Goal: Communication & Community: Answer question/provide support

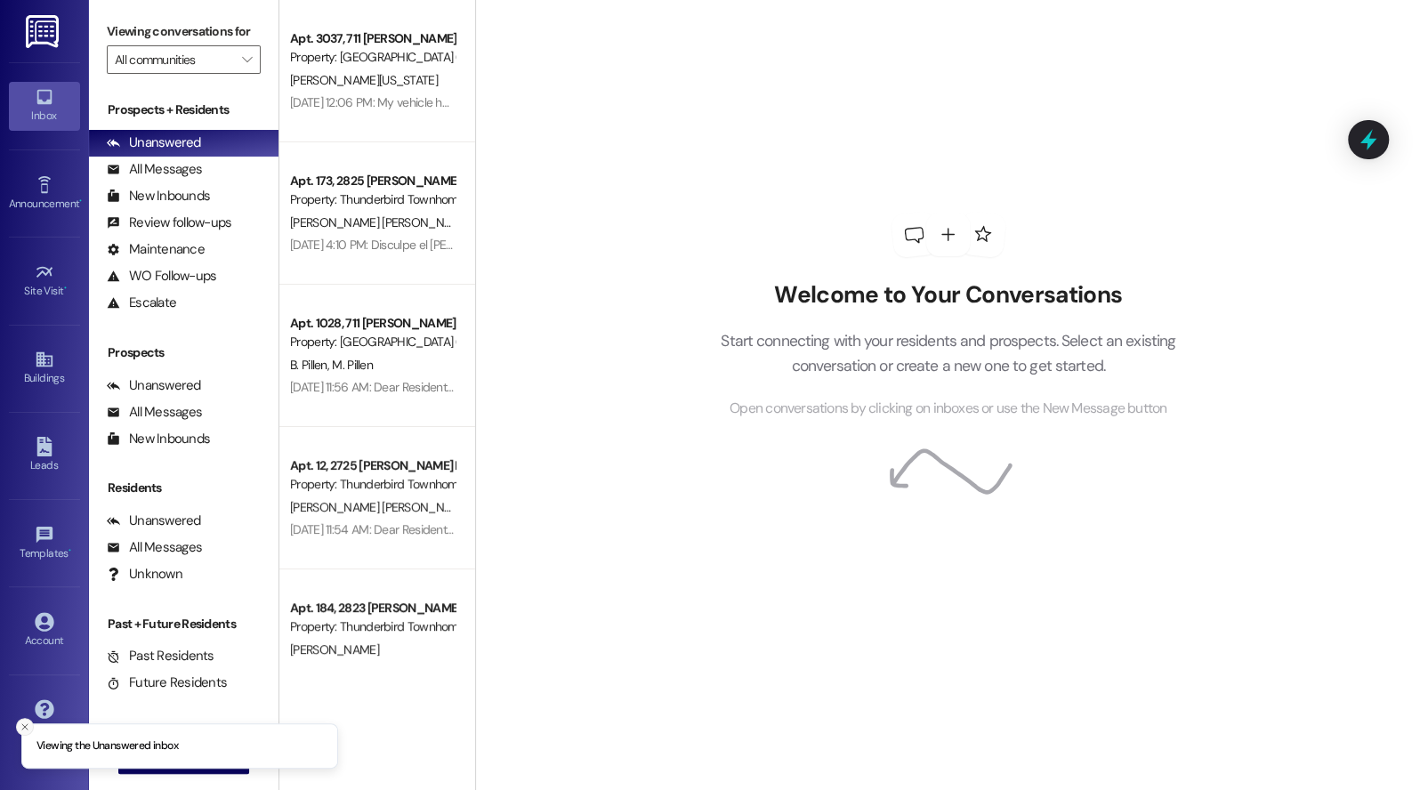
click at [25, 725] on icon "Close toast" at bounding box center [25, 727] width 11 height 11
click at [139, 758] on icon "" at bounding box center [143, 760] width 13 height 14
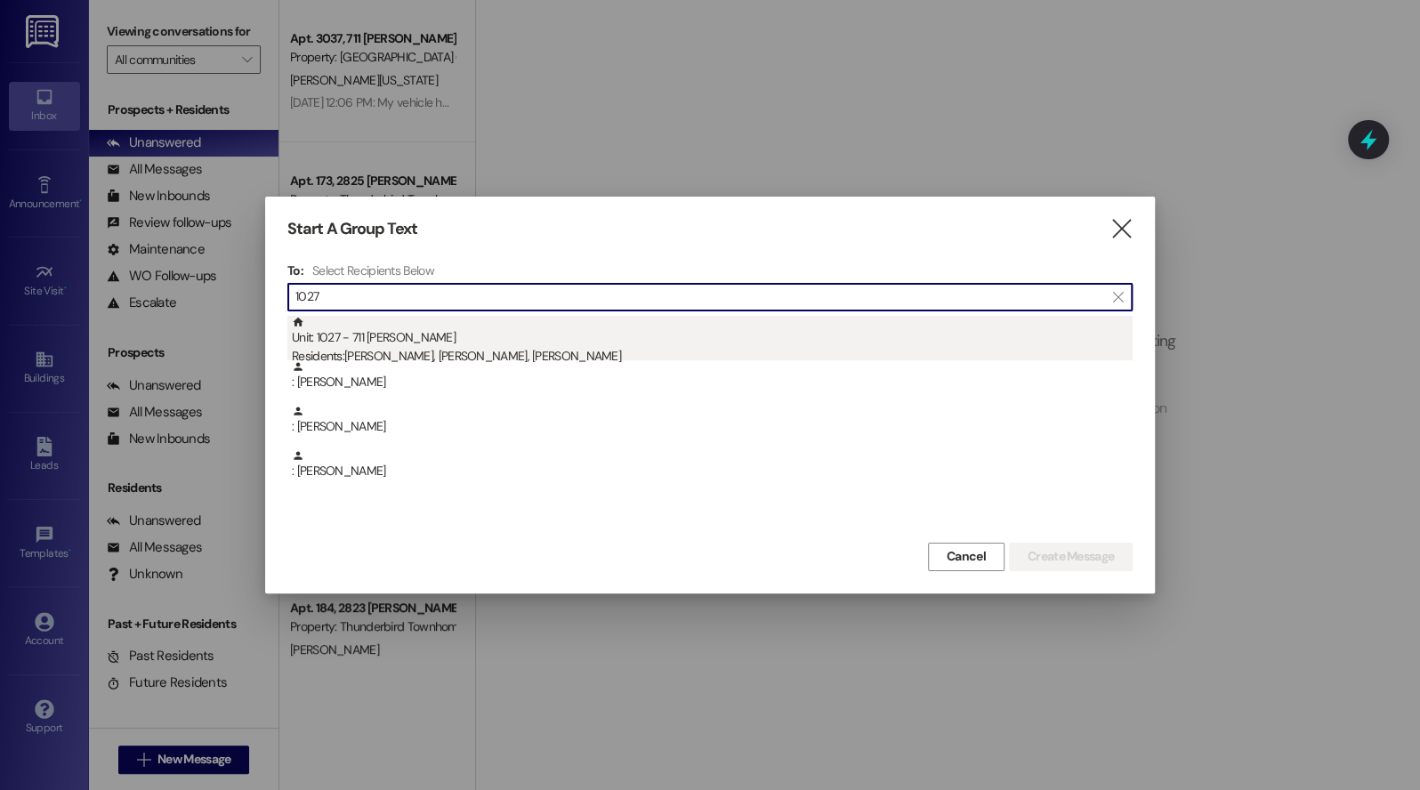
type input "1027"
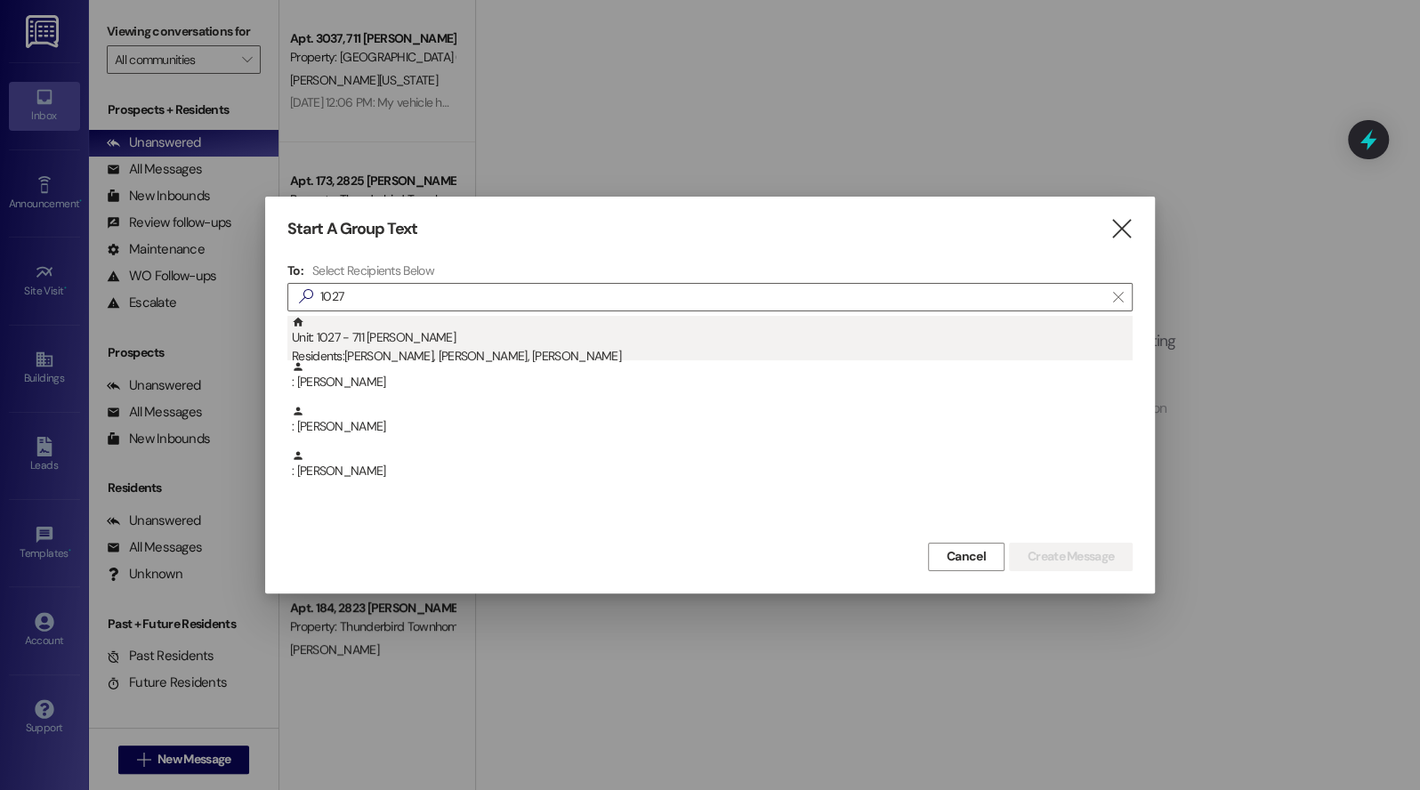
click at [480, 353] on div "Residents: [PERSON_NAME], [PERSON_NAME], [PERSON_NAME]" at bounding box center [712, 356] width 841 height 19
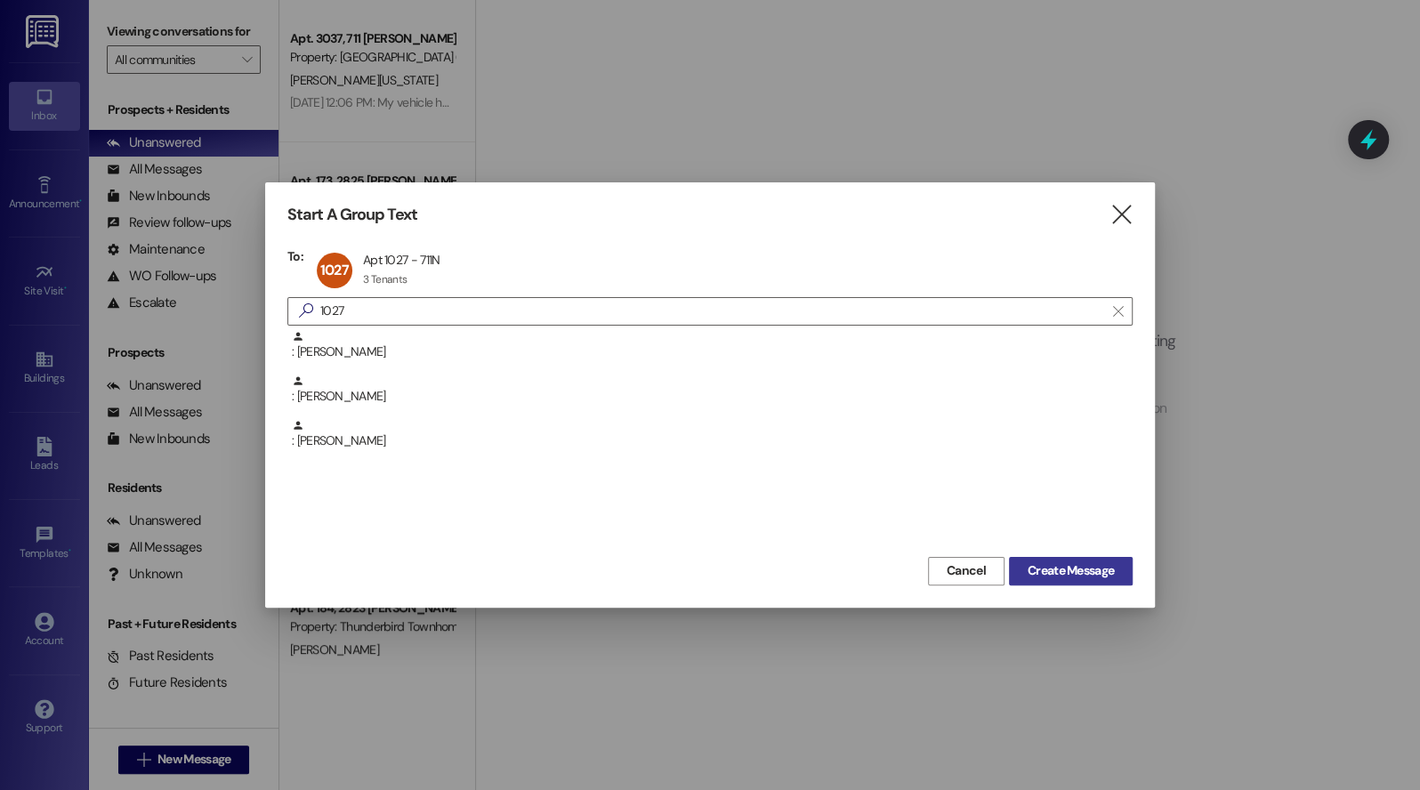
click at [1079, 562] on span "Create Message" at bounding box center [1071, 571] width 86 height 19
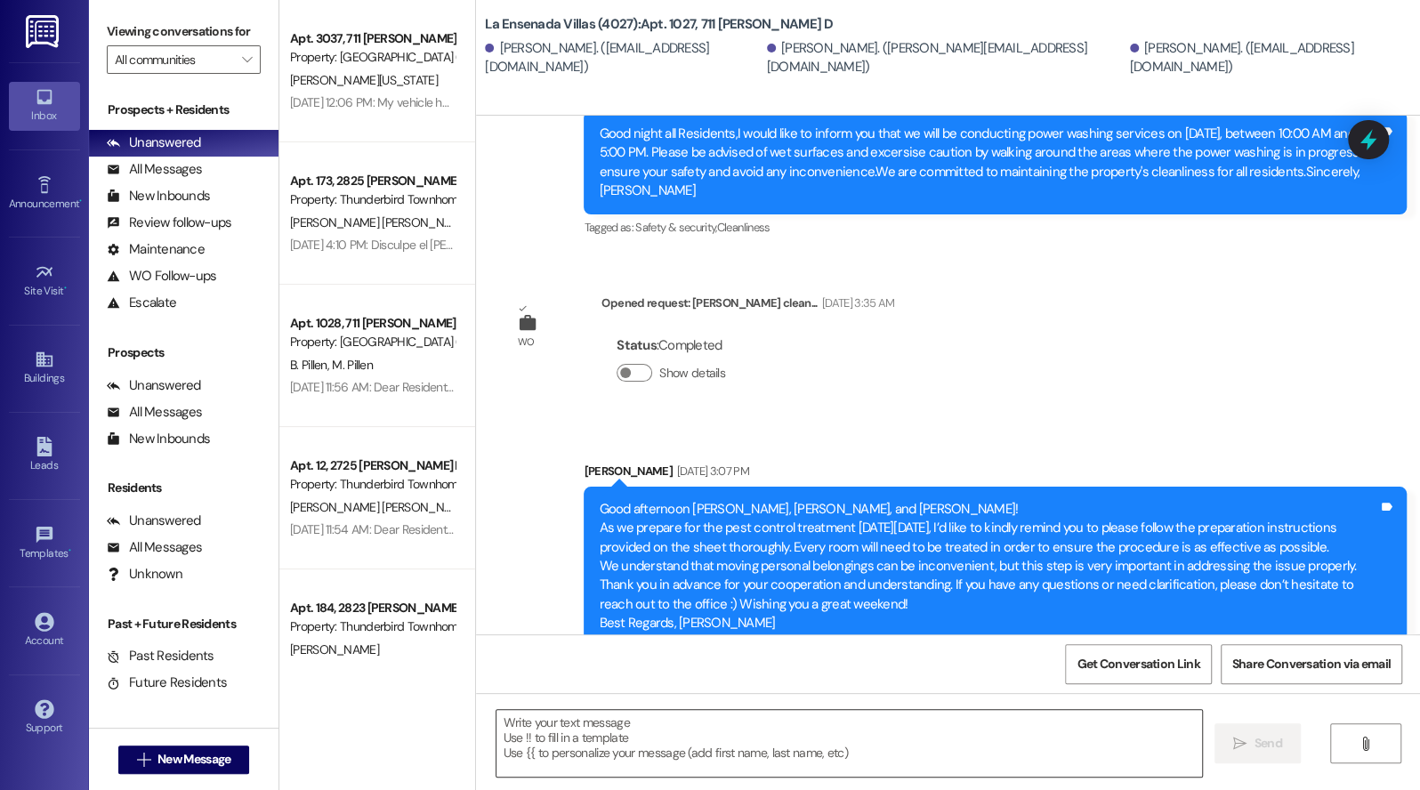
scroll to position [17925, 0]
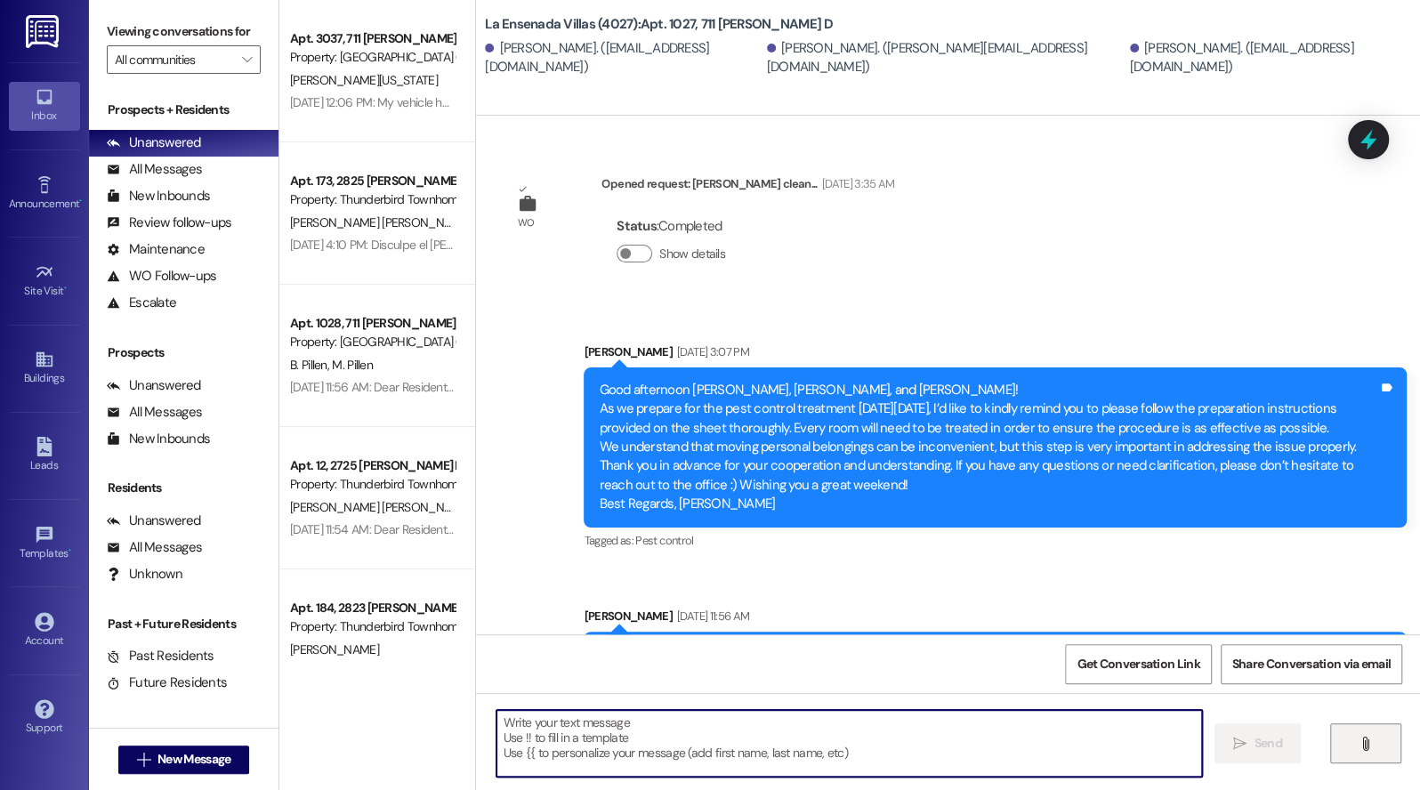
click at [1363, 735] on button "" at bounding box center [1365, 743] width 71 height 40
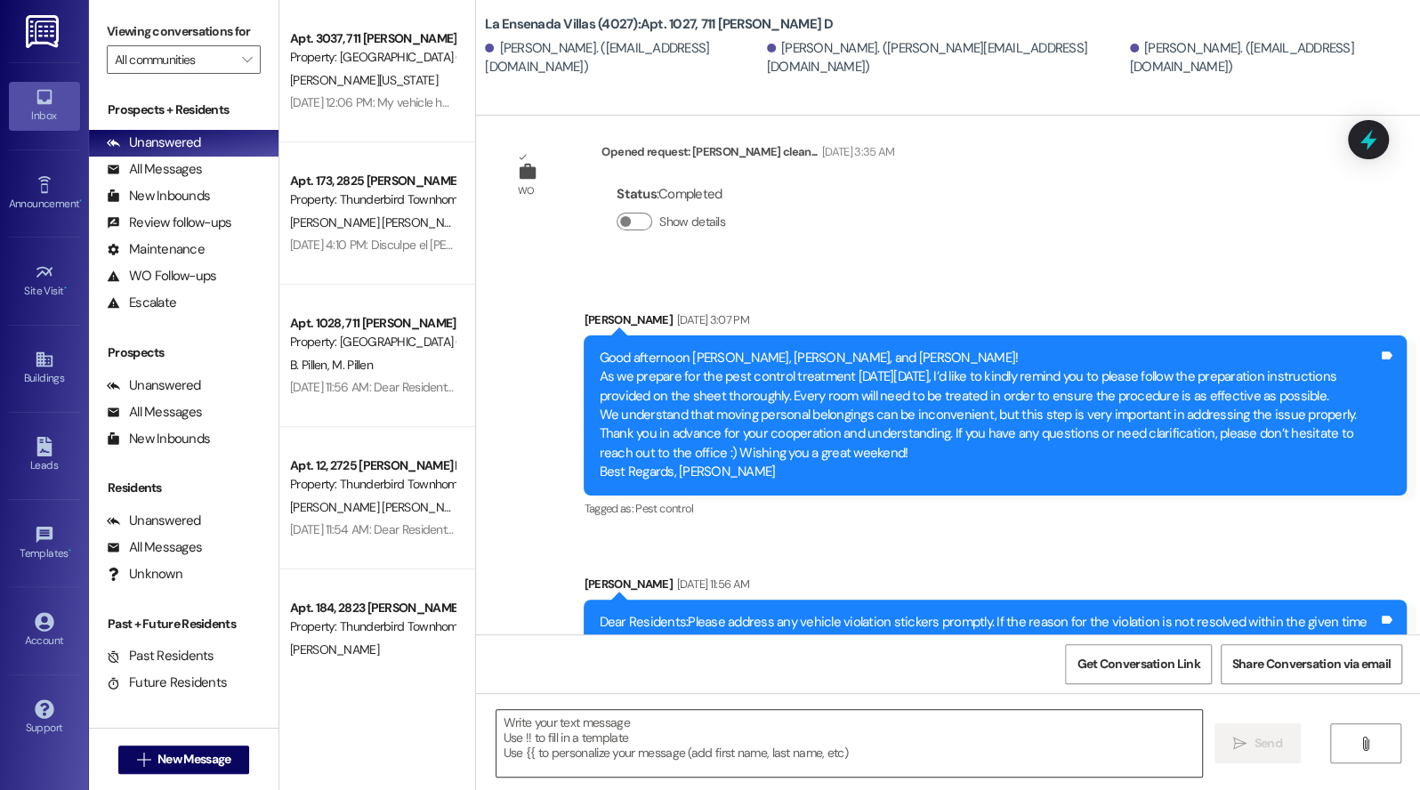
scroll to position [18271, 0]
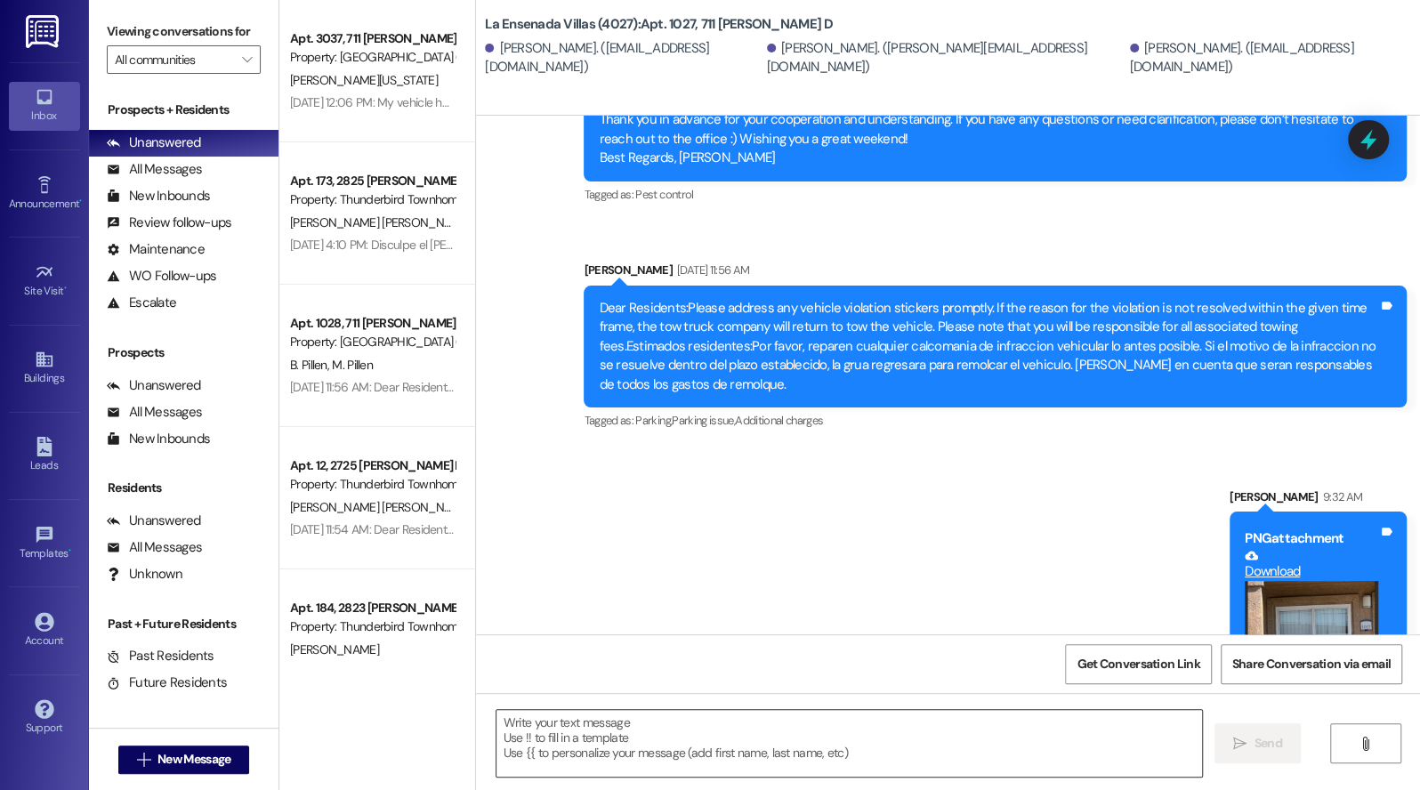
click at [578, 732] on textarea at bounding box center [850, 743] width 707 height 67
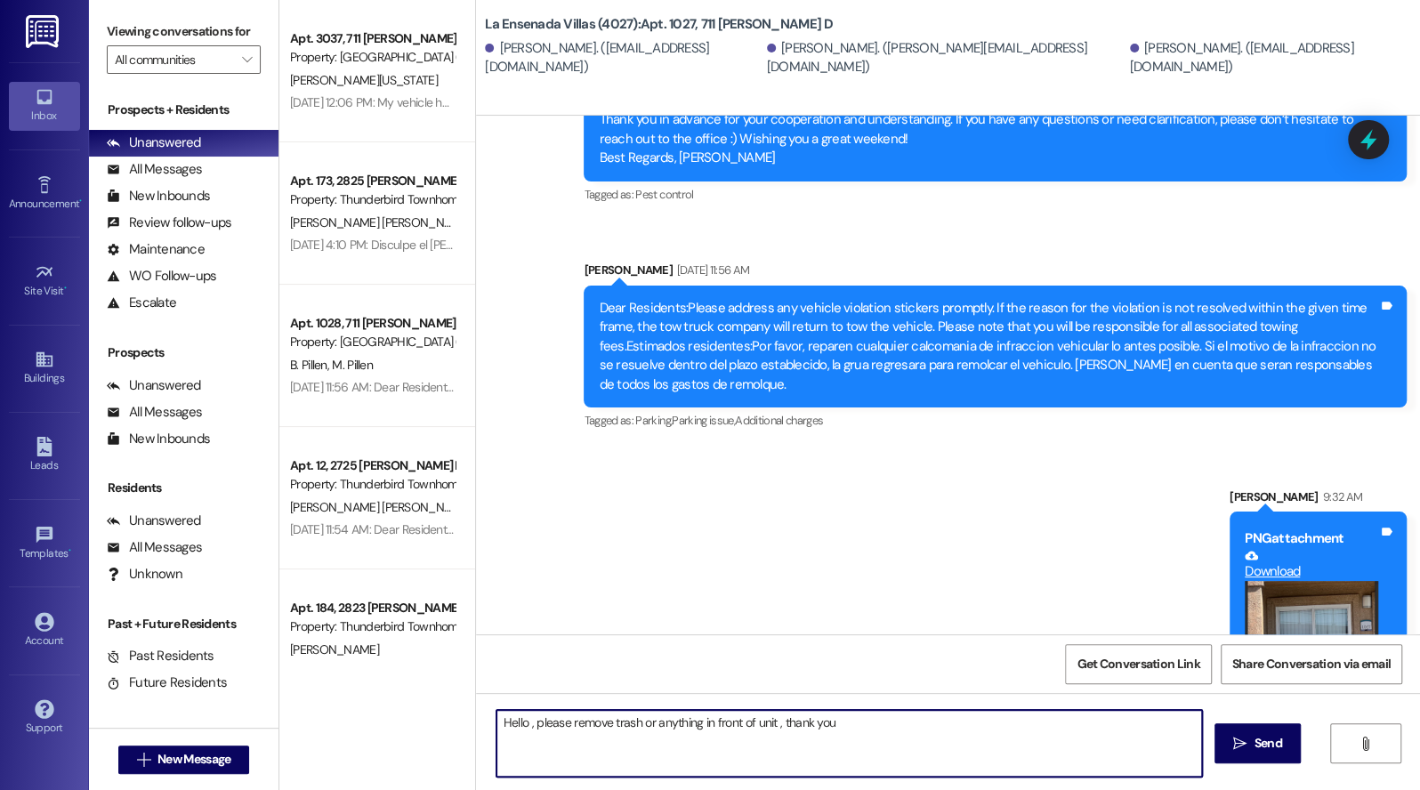
type textarea "Hello , please remove trash or anything in front of unit , thank you"
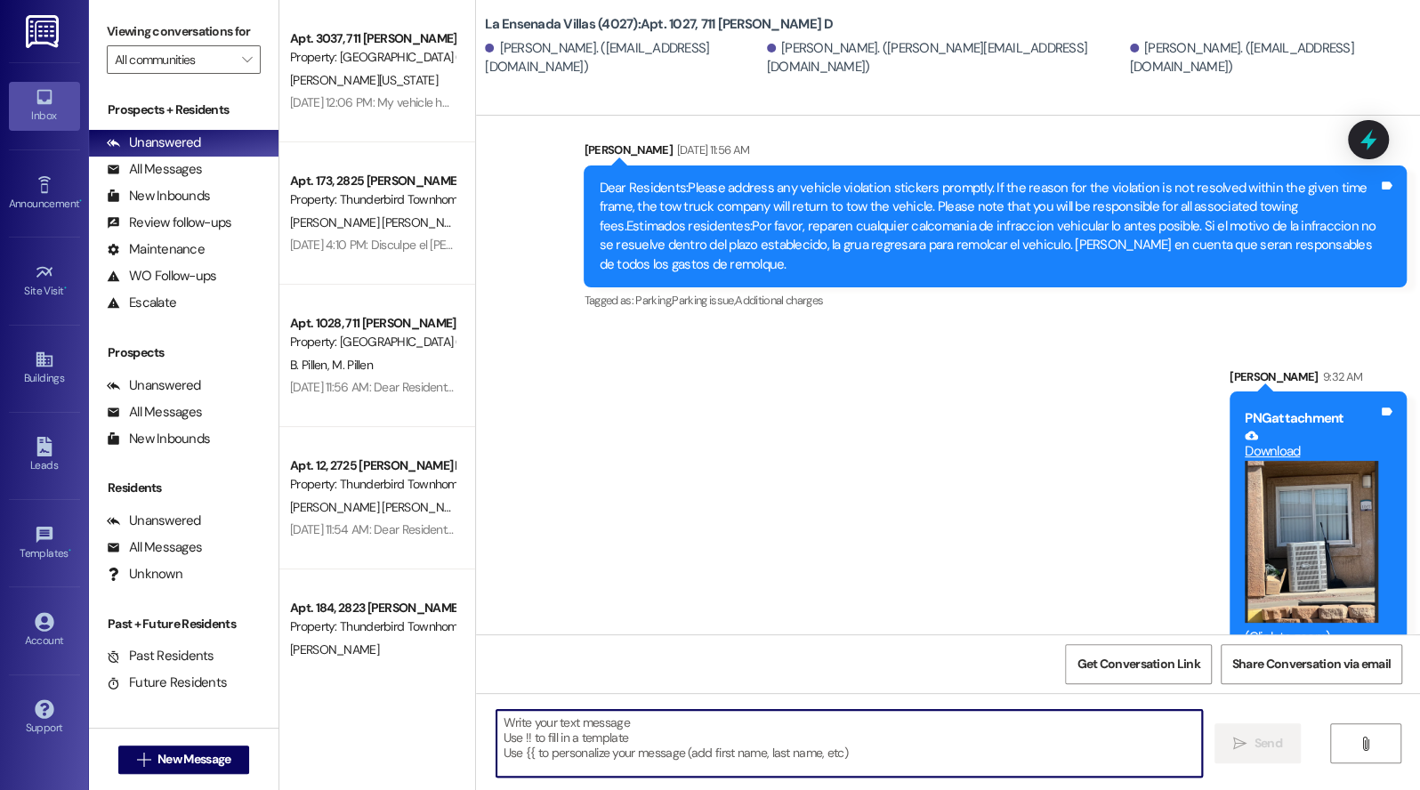
scroll to position [18395, 0]
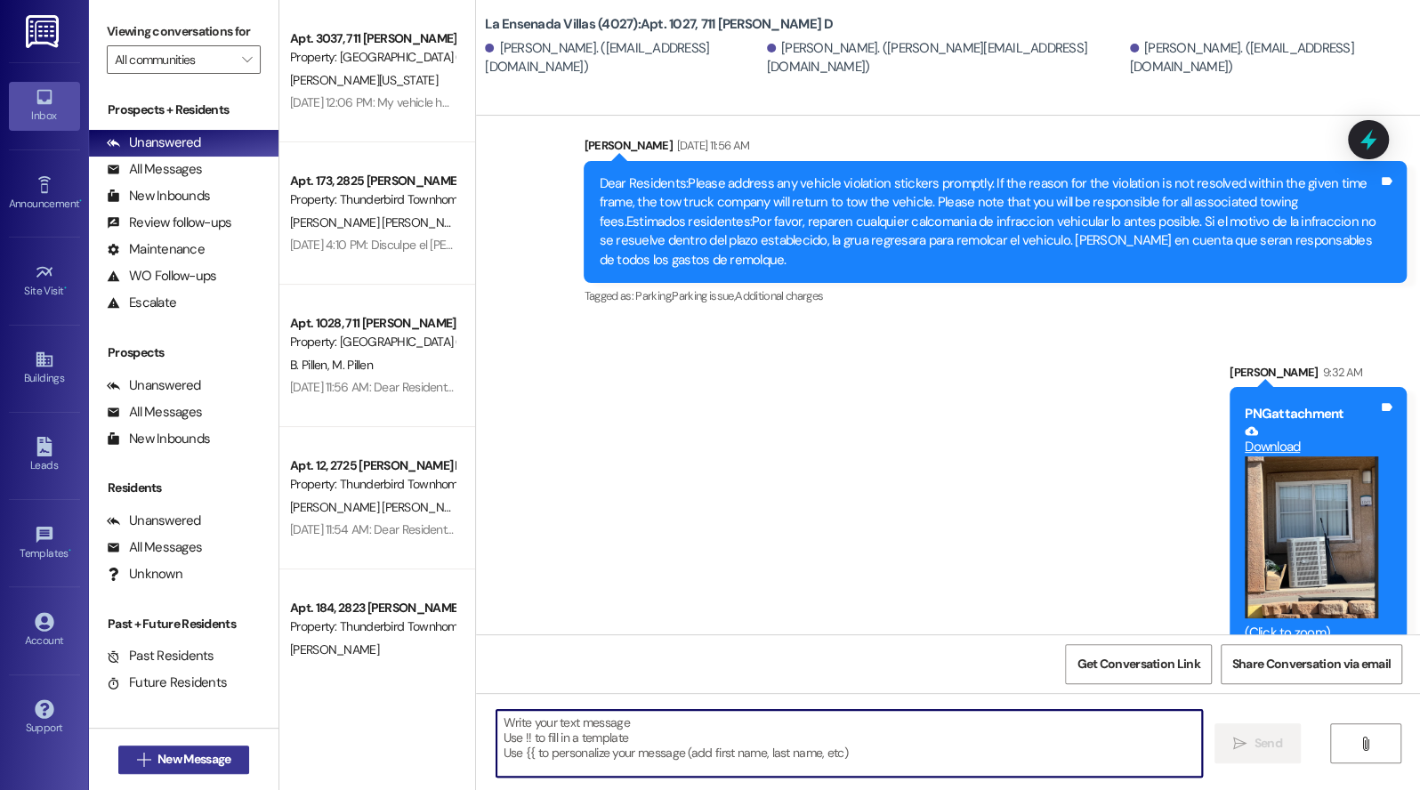
click at [174, 758] on span "New Message" at bounding box center [194, 759] width 73 height 19
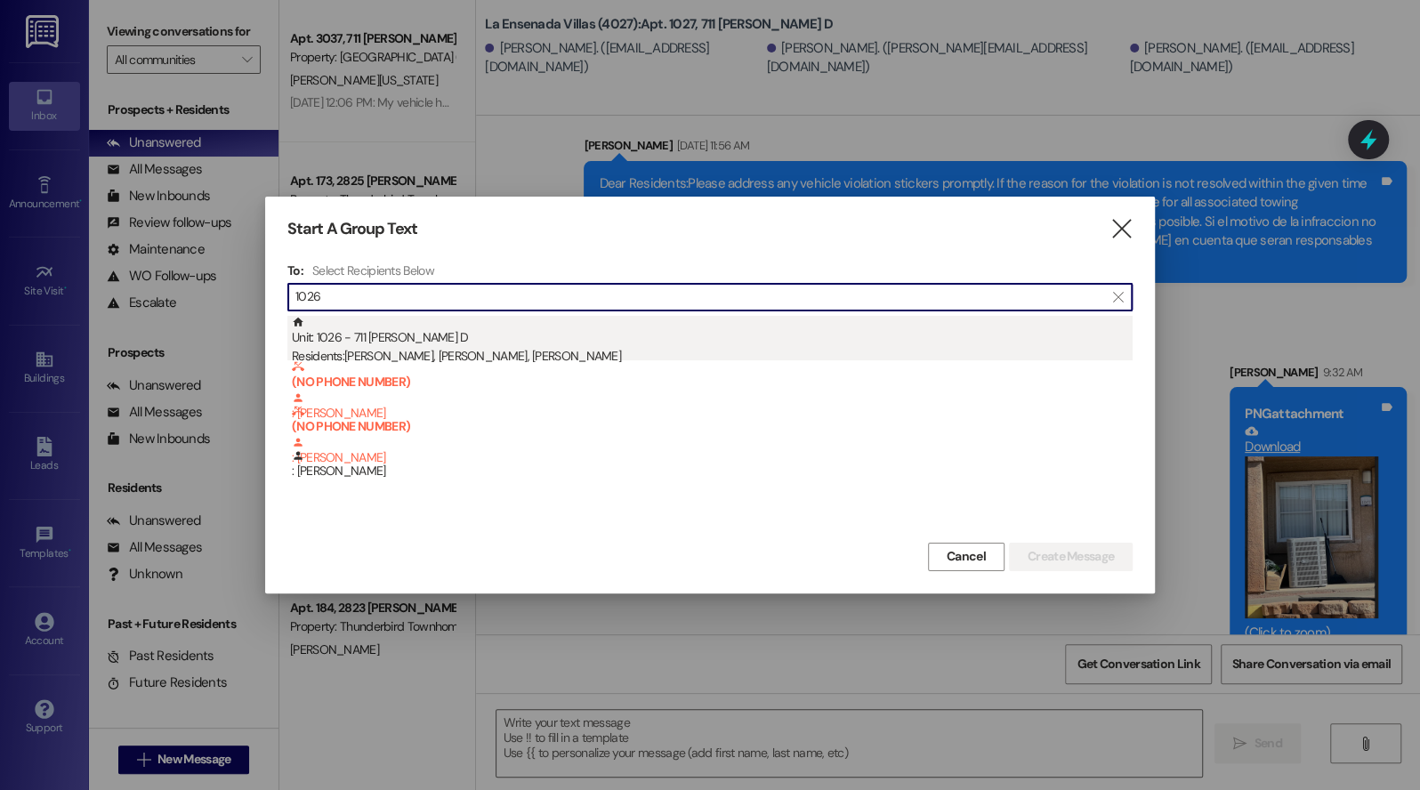
type input "1026"
click at [350, 341] on div "Unit: 1026 - 711 [PERSON_NAME] D Residents: [PERSON_NAME], [PERSON_NAME], [PERS…" at bounding box center [712, 341] width 841 height 51
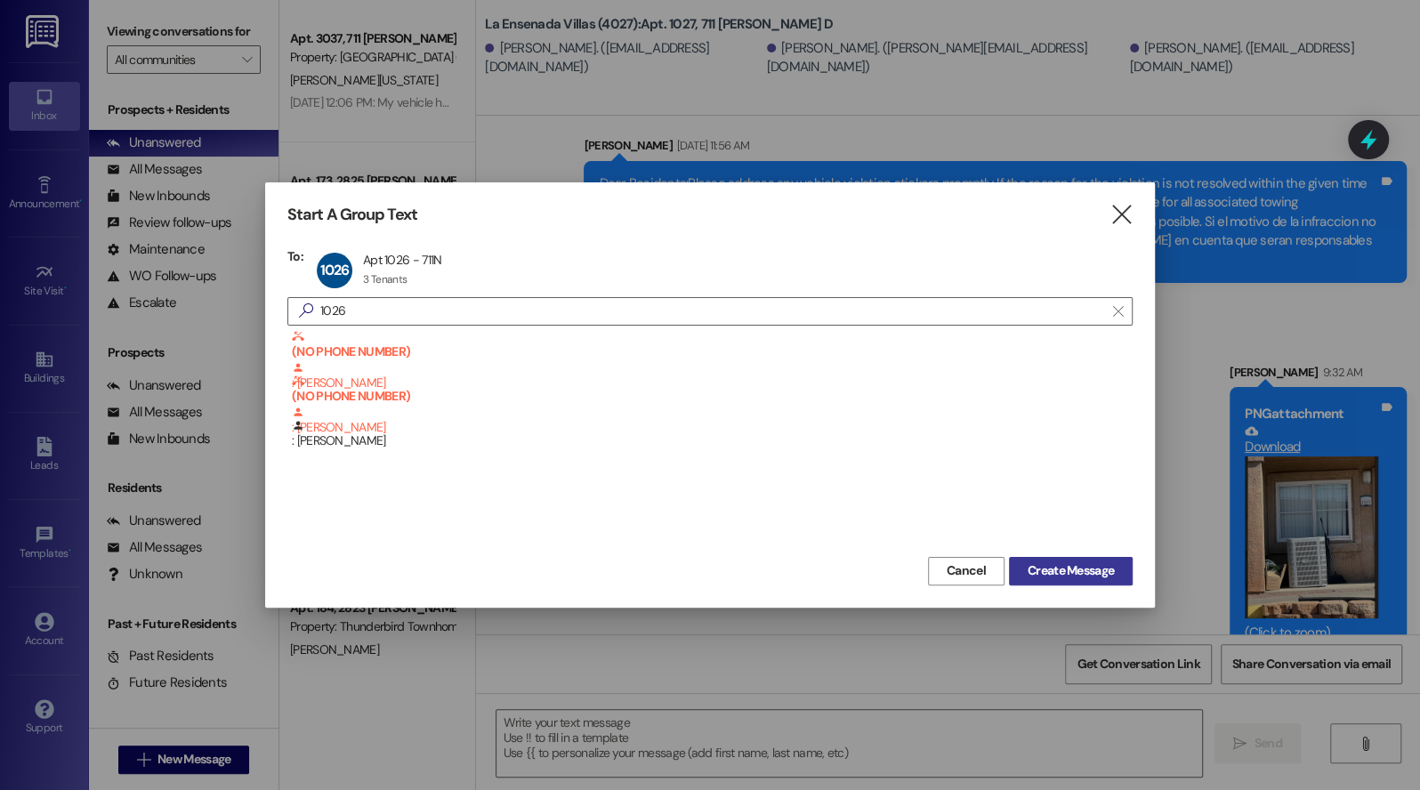
click at [1067, 569] on span "Create Message" at bounding box center [1071, 571] width 86 height 19
click at [1044, 735] on div "Hello , please remove trash or anything in front of unit , thank you Tags and n…" at bounding box center [1203, 757] width 408 height 45
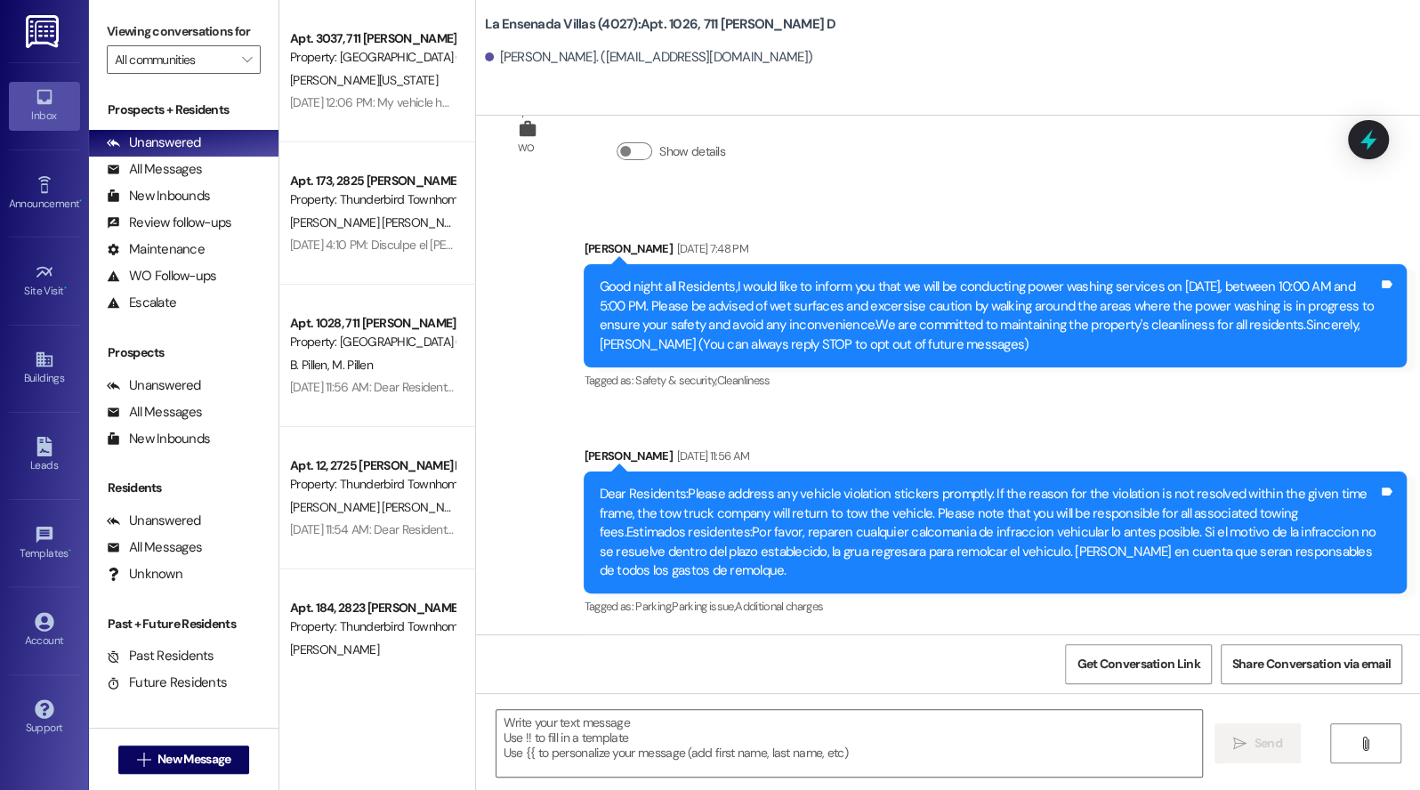
scroll to position [69, 0]
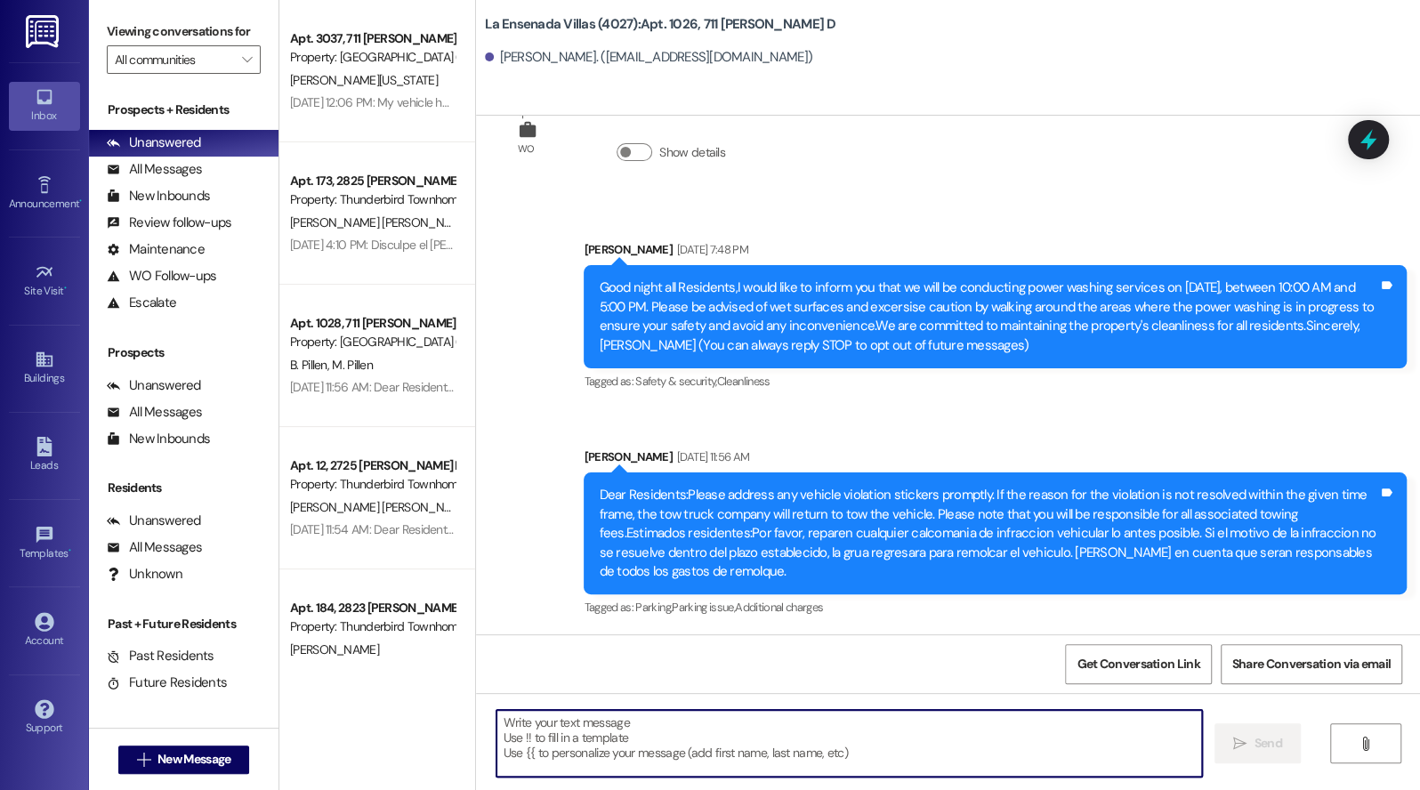
click at [1358, 744] on div " Send " at bounding box center [948, 759] width 944 height 133
click at [1359, 739] on icon "" at bounding box center [1365, 744] width 13 height 14
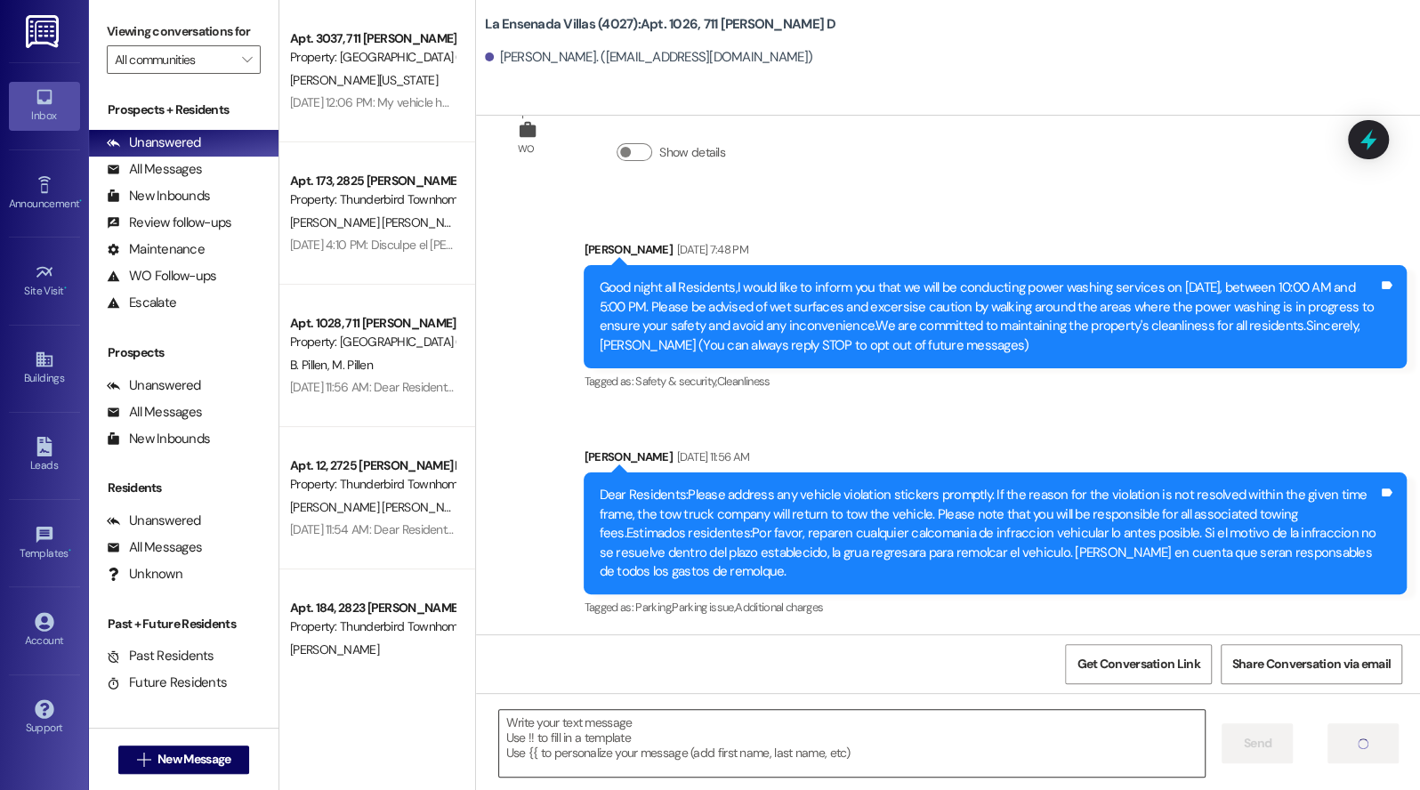
click at [589, 732] on textarea at bounding box center [852, 743] width 707 height 67
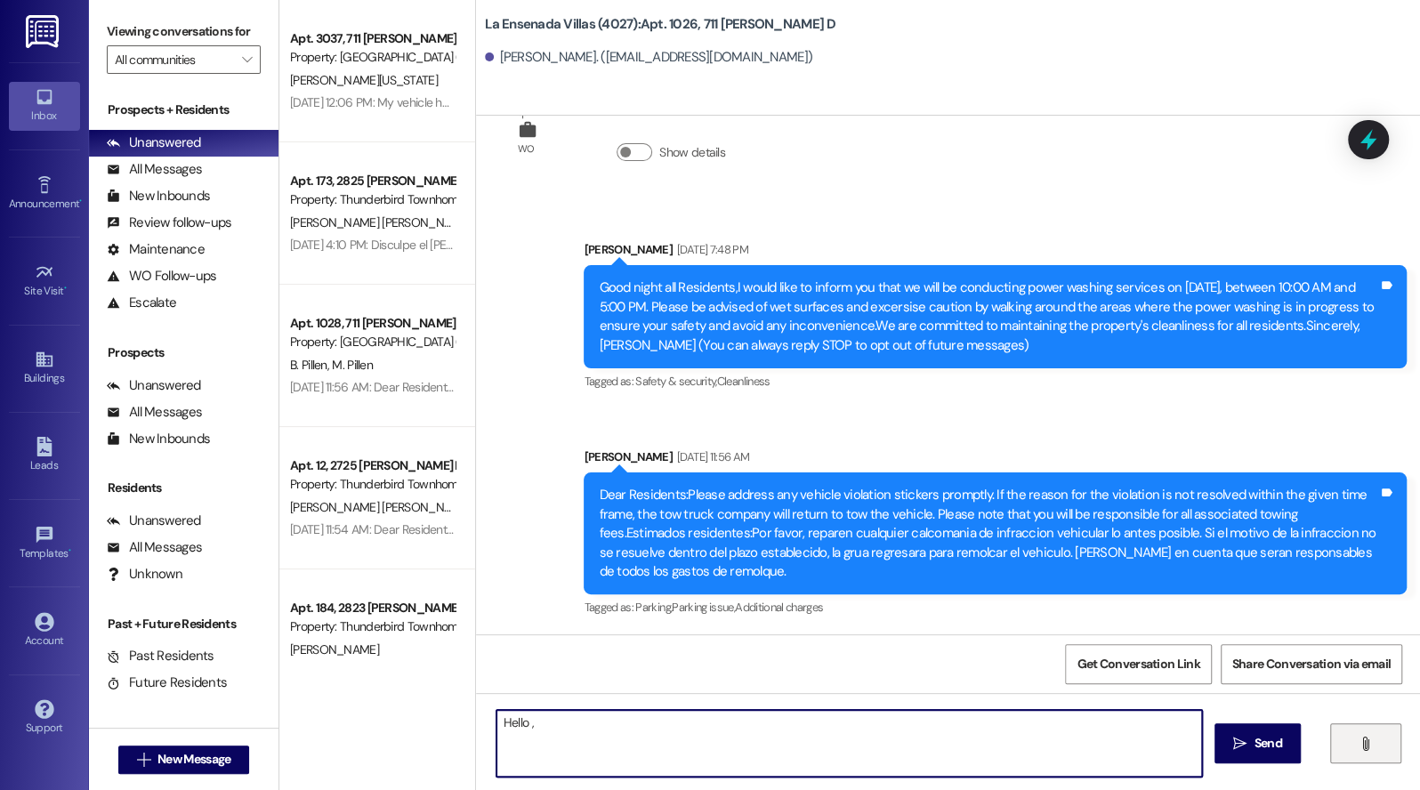
scroll to position [416, 0]
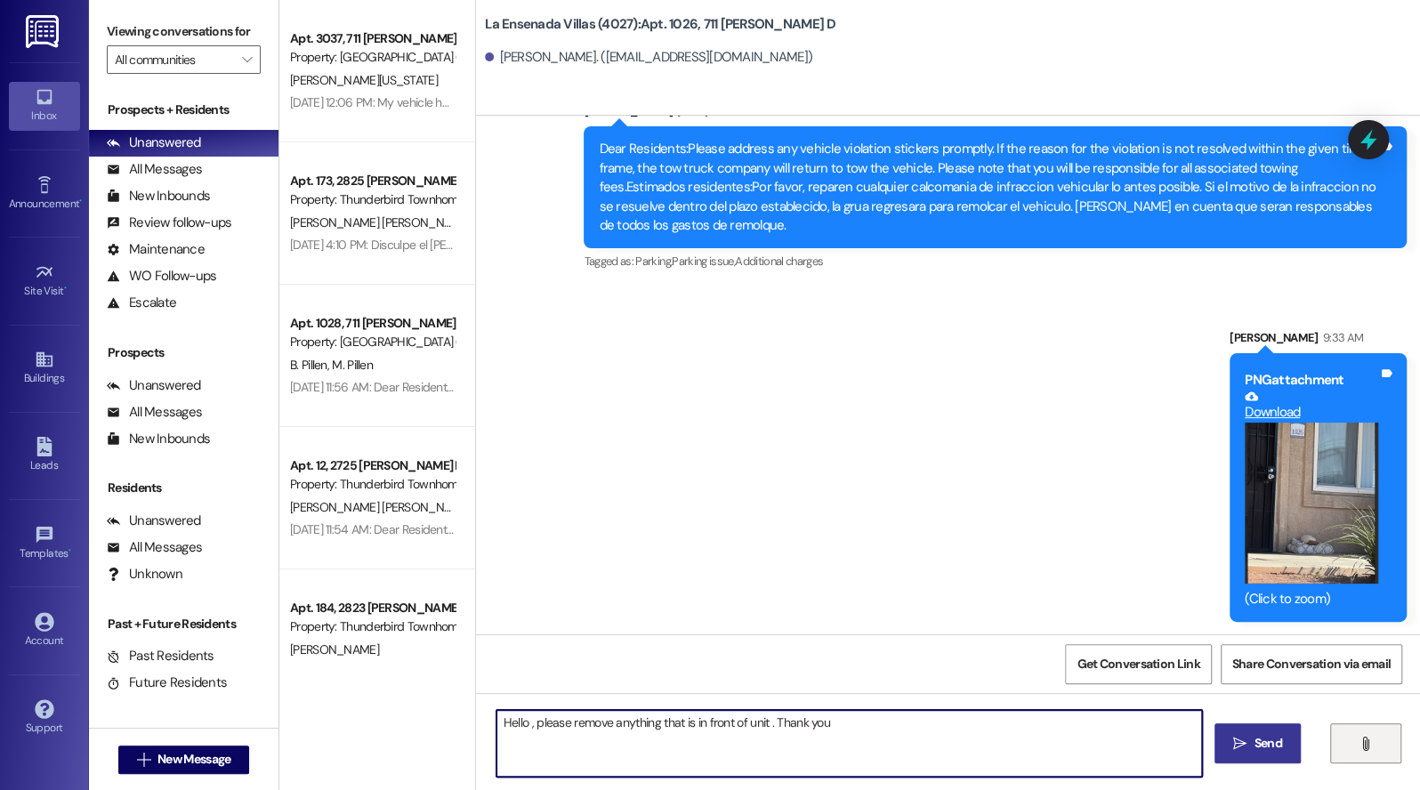
type textarea "Hello , please remove anything that is in front of unit . Thank you"
click at [1233, 741] on icon "" at bounding box center [1239, 744] width 13 height 14
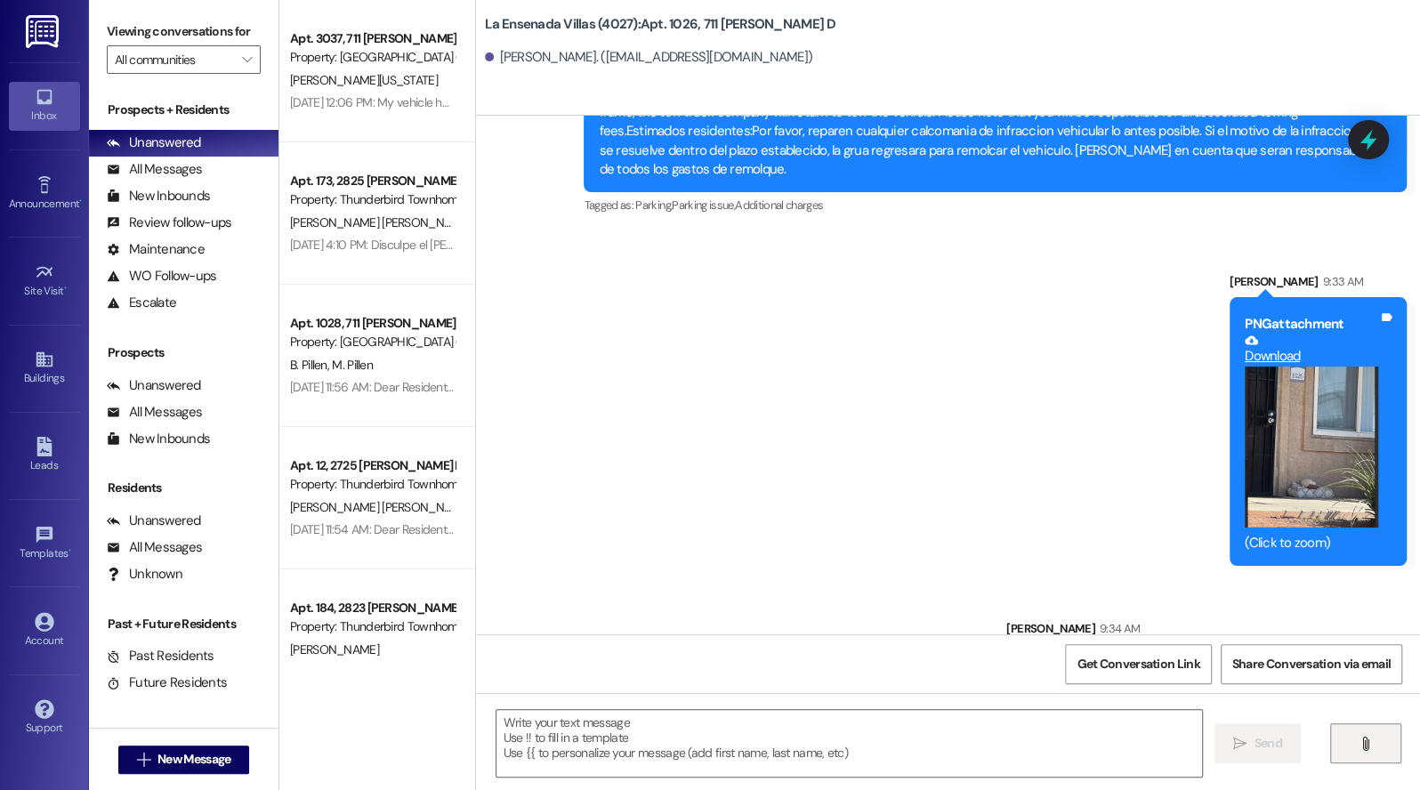
scroll to position [540, 0]
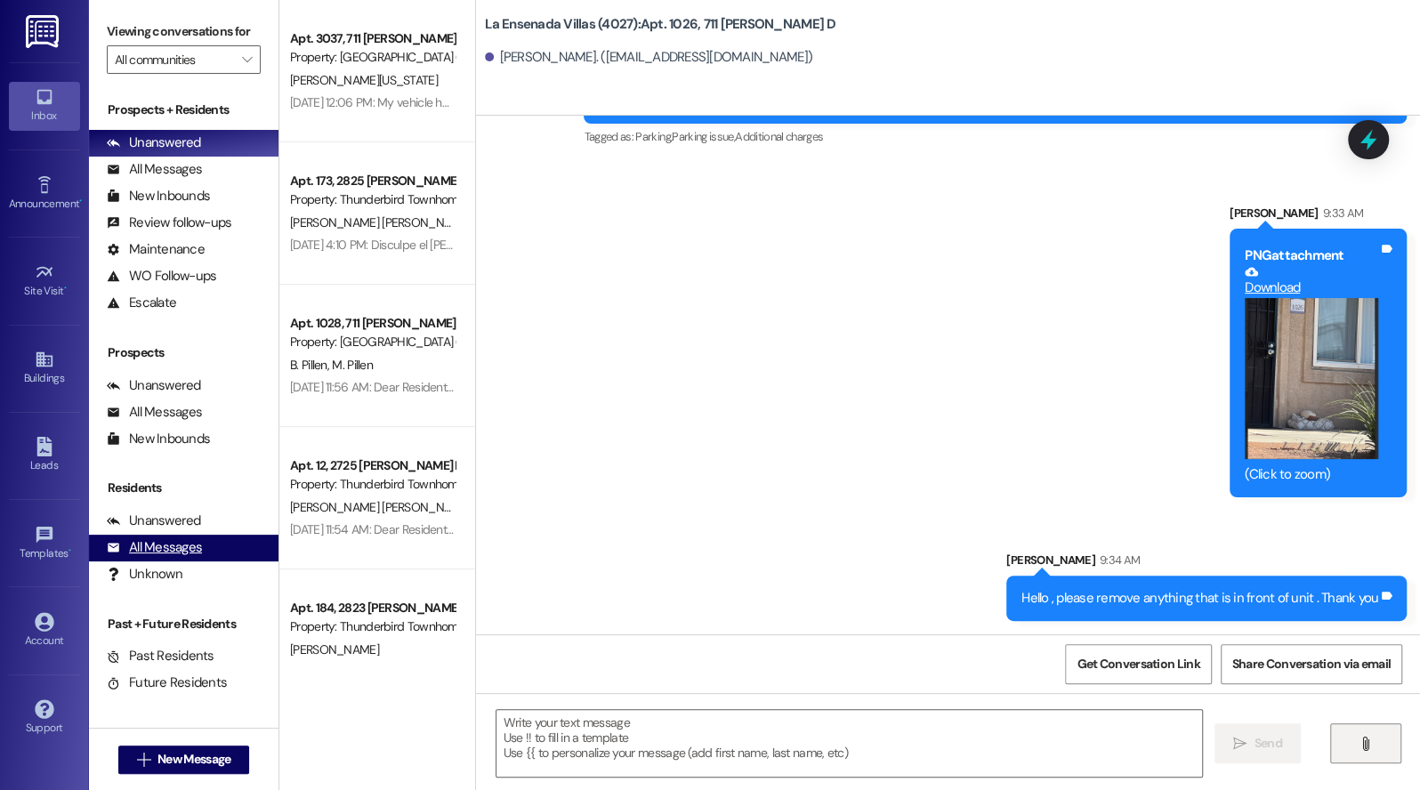
click at [152, 544] on div "All Messages" at bounding box center [154, 547] width 95 height 19
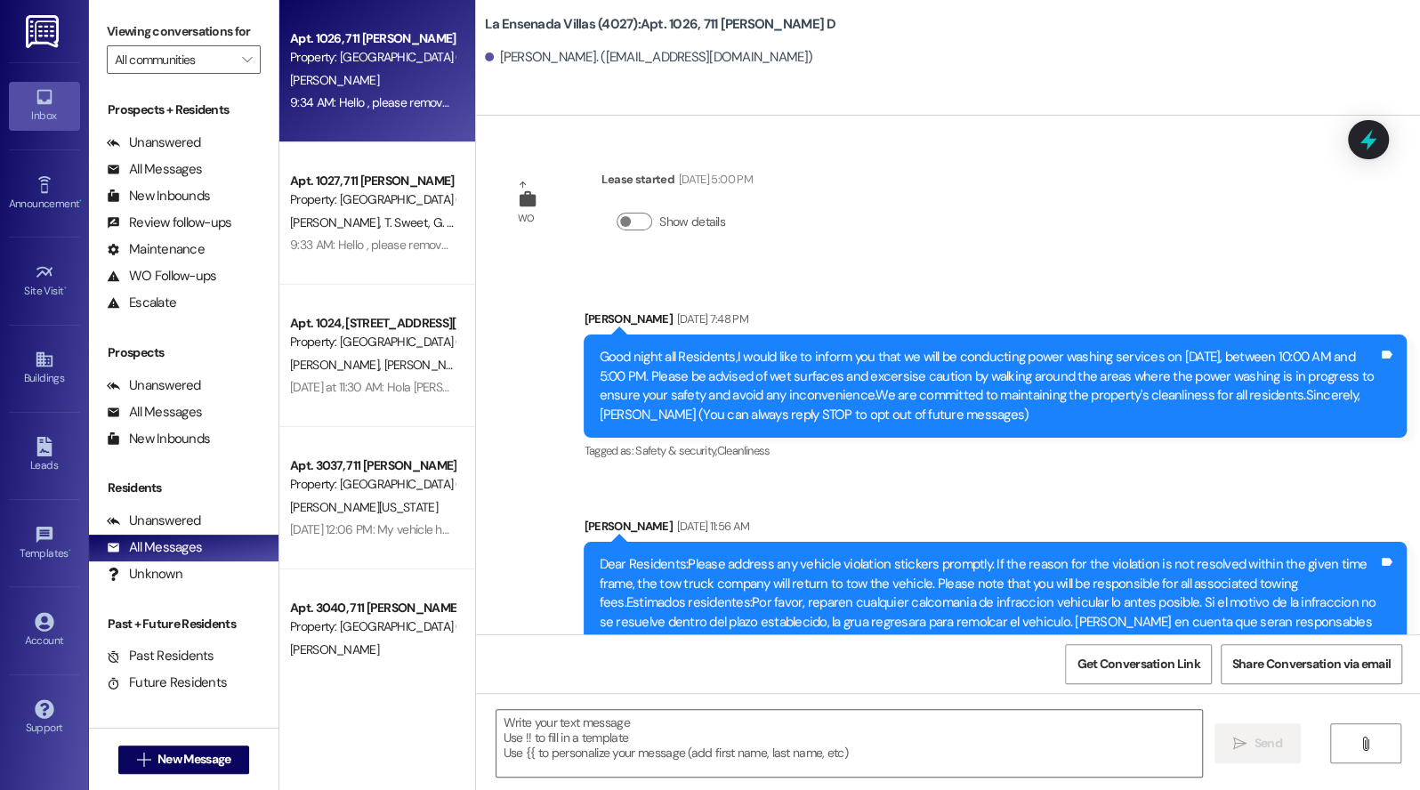
scroll to position [514, 0]
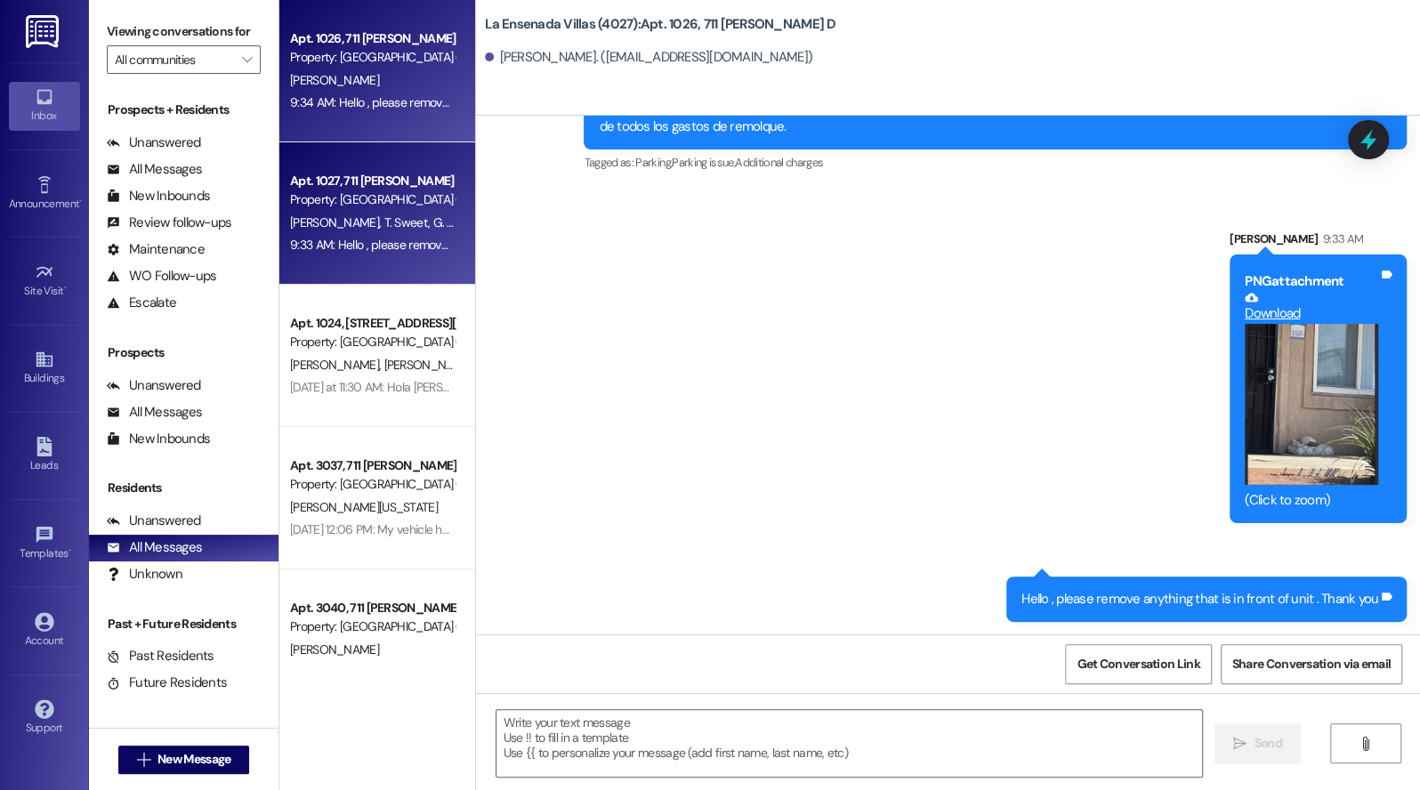
click at [433, 221] on span "G. Sweet" at bounding box center [456, 222] width 46 height 16
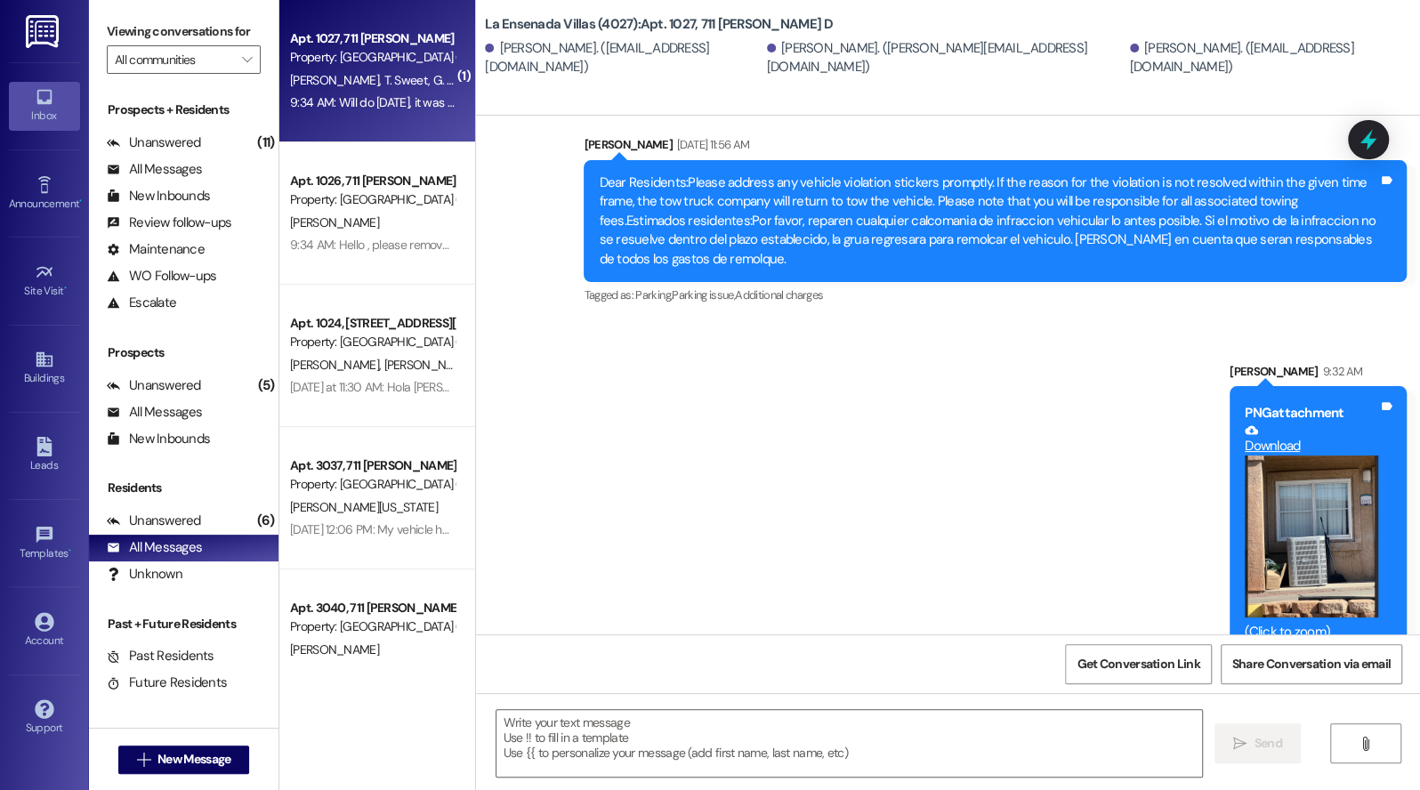
scroll to position [18520, 0]
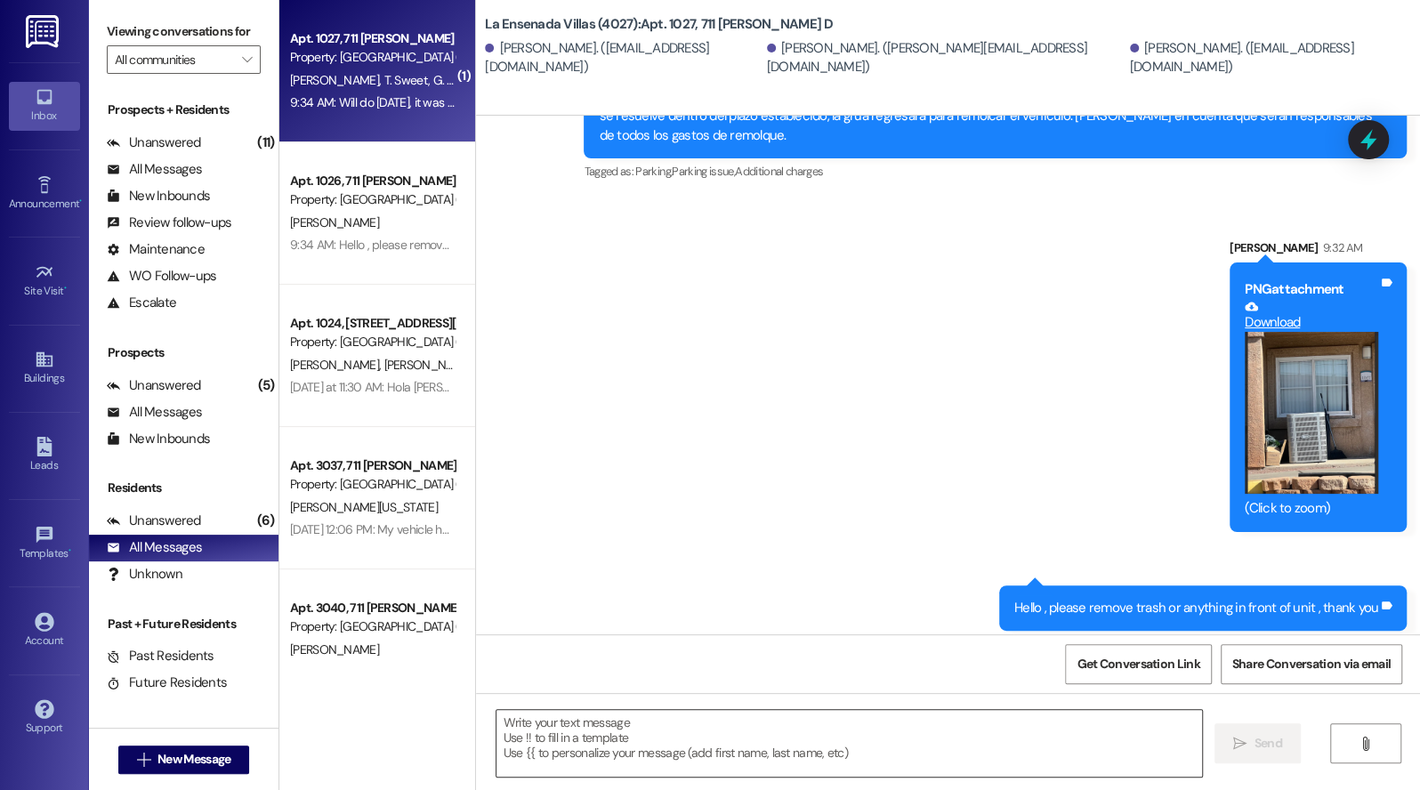
click at [638, 740] on textarea at bounding box center [850, 743] width 707 height 67
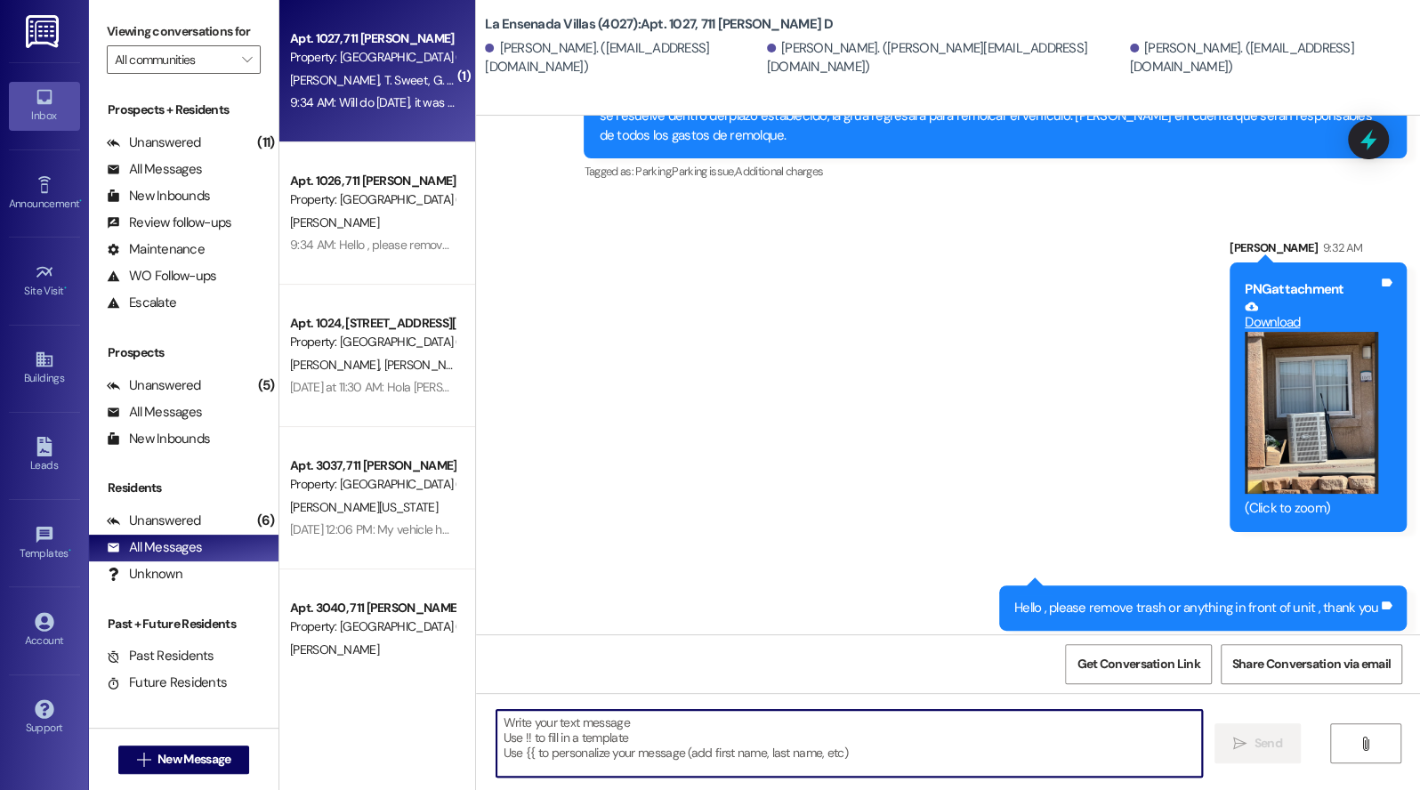
click at [1339, 332] on button "Zoom image" at bounding box center [1311, 413] width 133 height 162
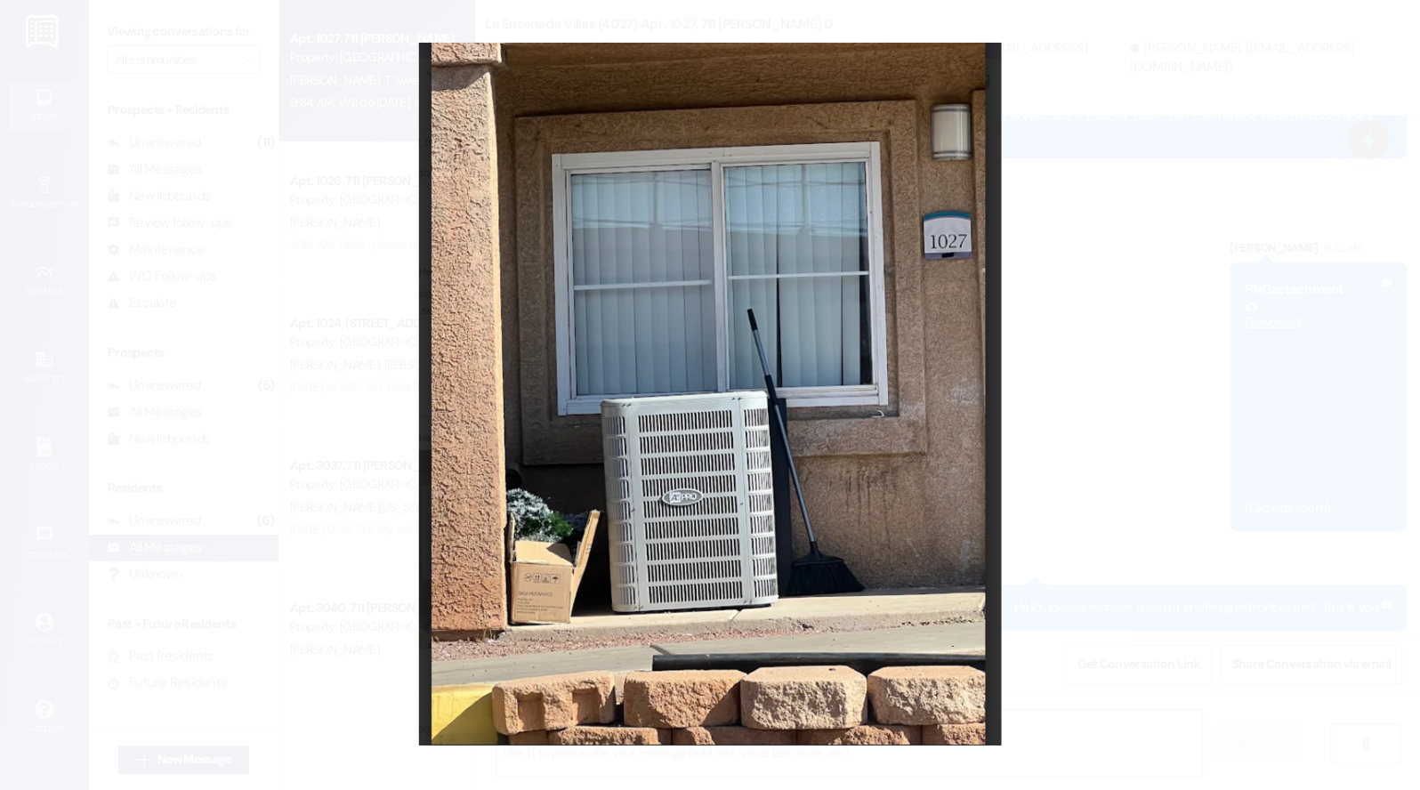
click at [1075, 521] on button "Unzoom image" at bounding box center [710, 395] width 1420 height 790
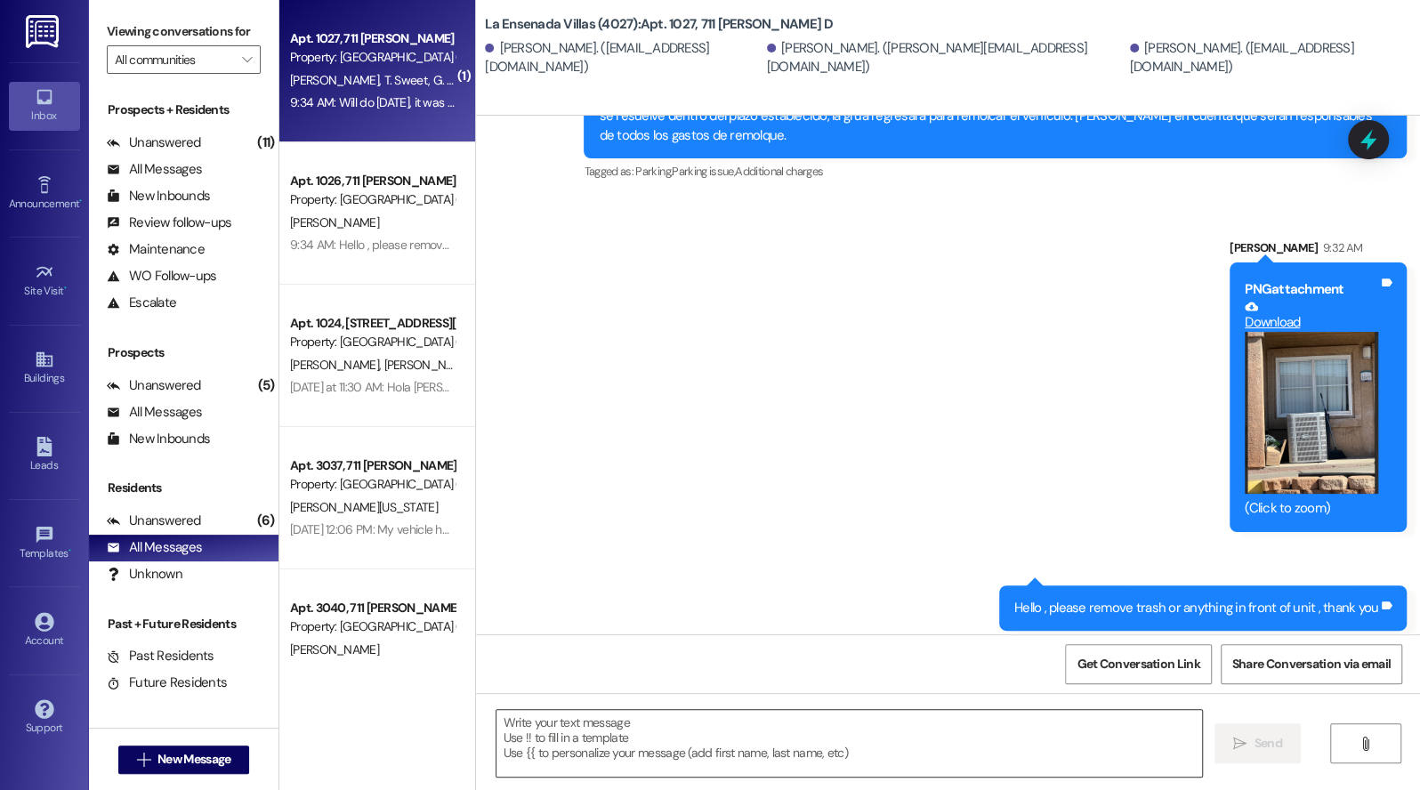
click at [618, 730] on textarea at bounding box center [850, 743] width 707 height 67
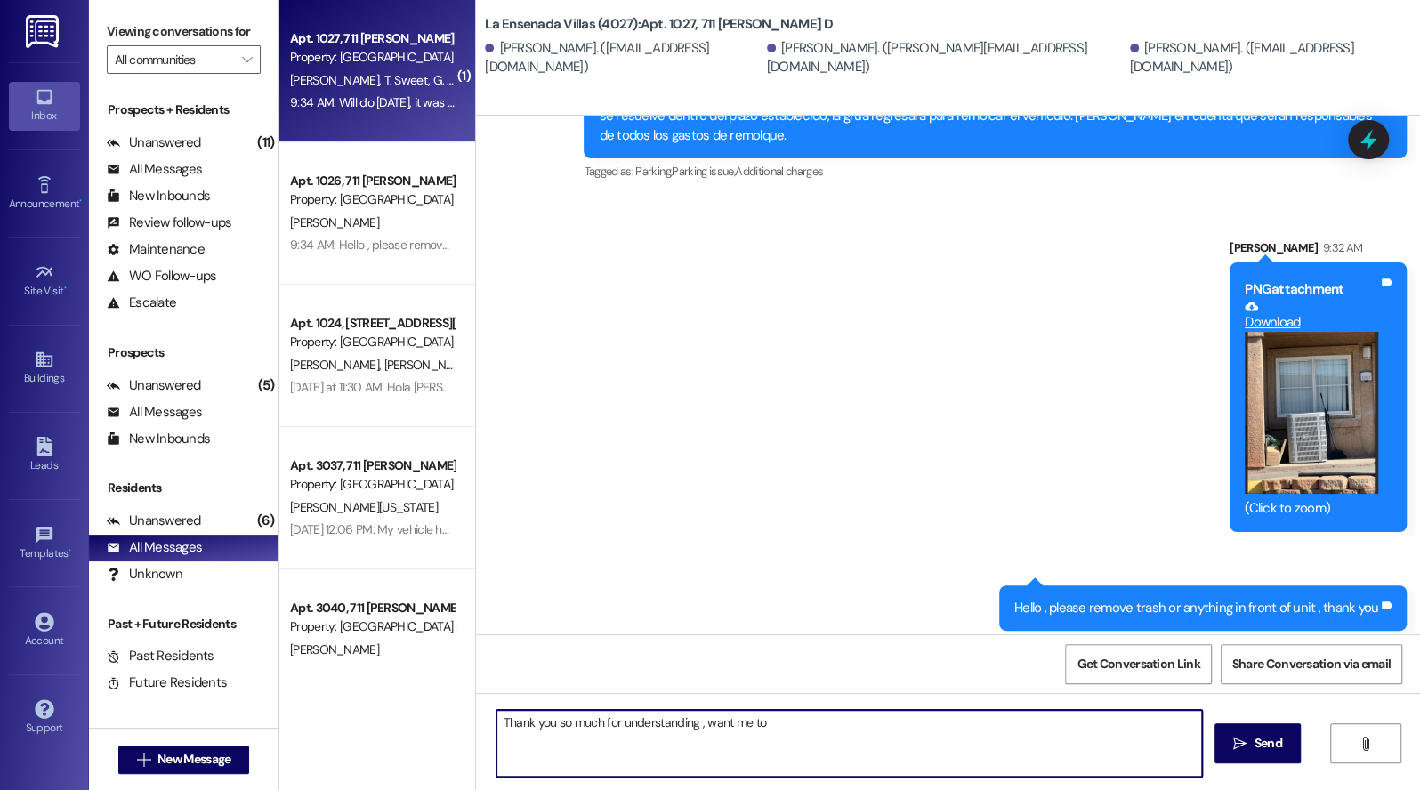
drag, startPoint x: 763, startPoint y: 723, endPoint x: 754, endPoint y: 723, distance: 8.9
click at [699, 723] on textarea "Thank you so much for understanding , want me to" at bounding box center [850, 743] width 707 height 67
type textarea "Thank you so much for understanding , :)"
click at [1234, 753] on span " Send" at bounding box center [1258, 743] width 56 height 19
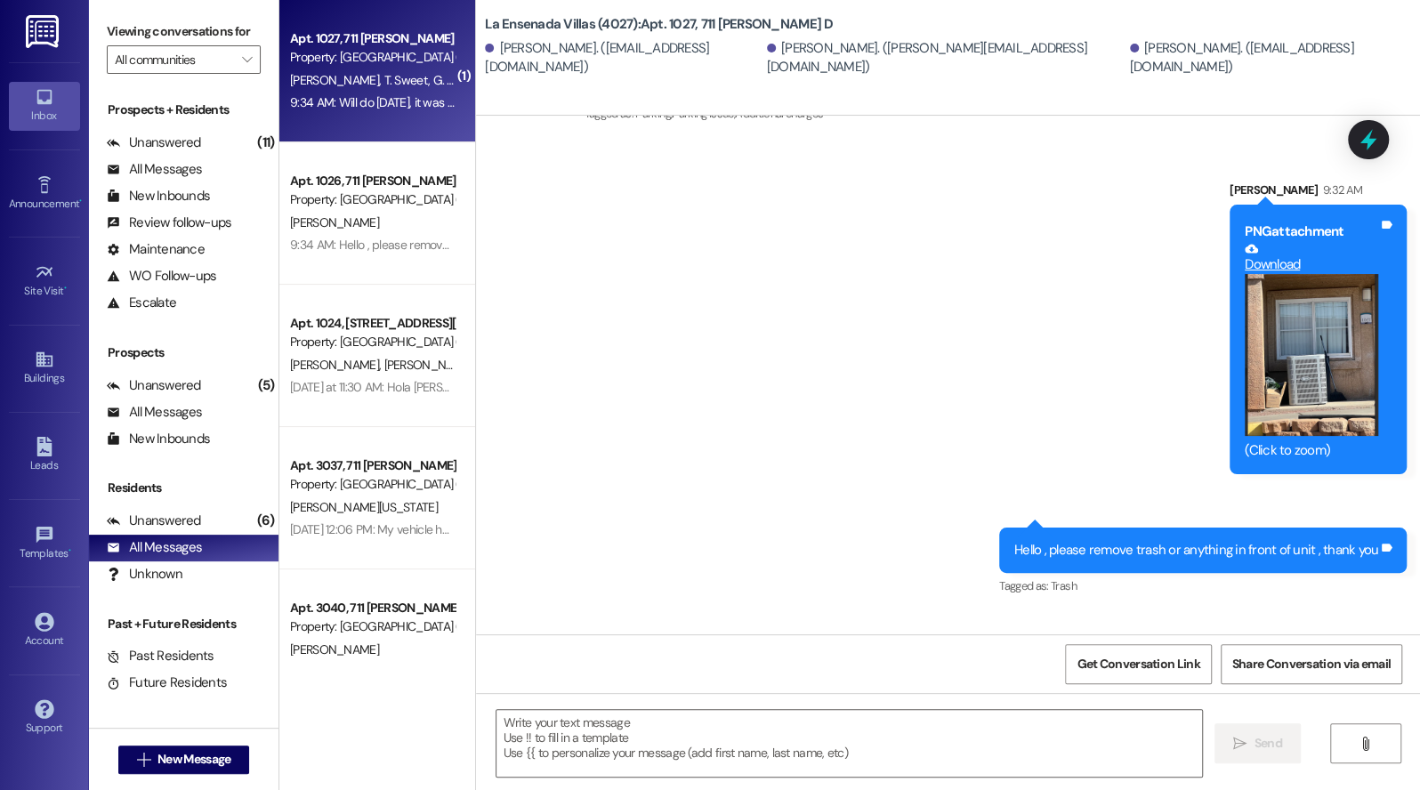
scroll to position [18645, 0]
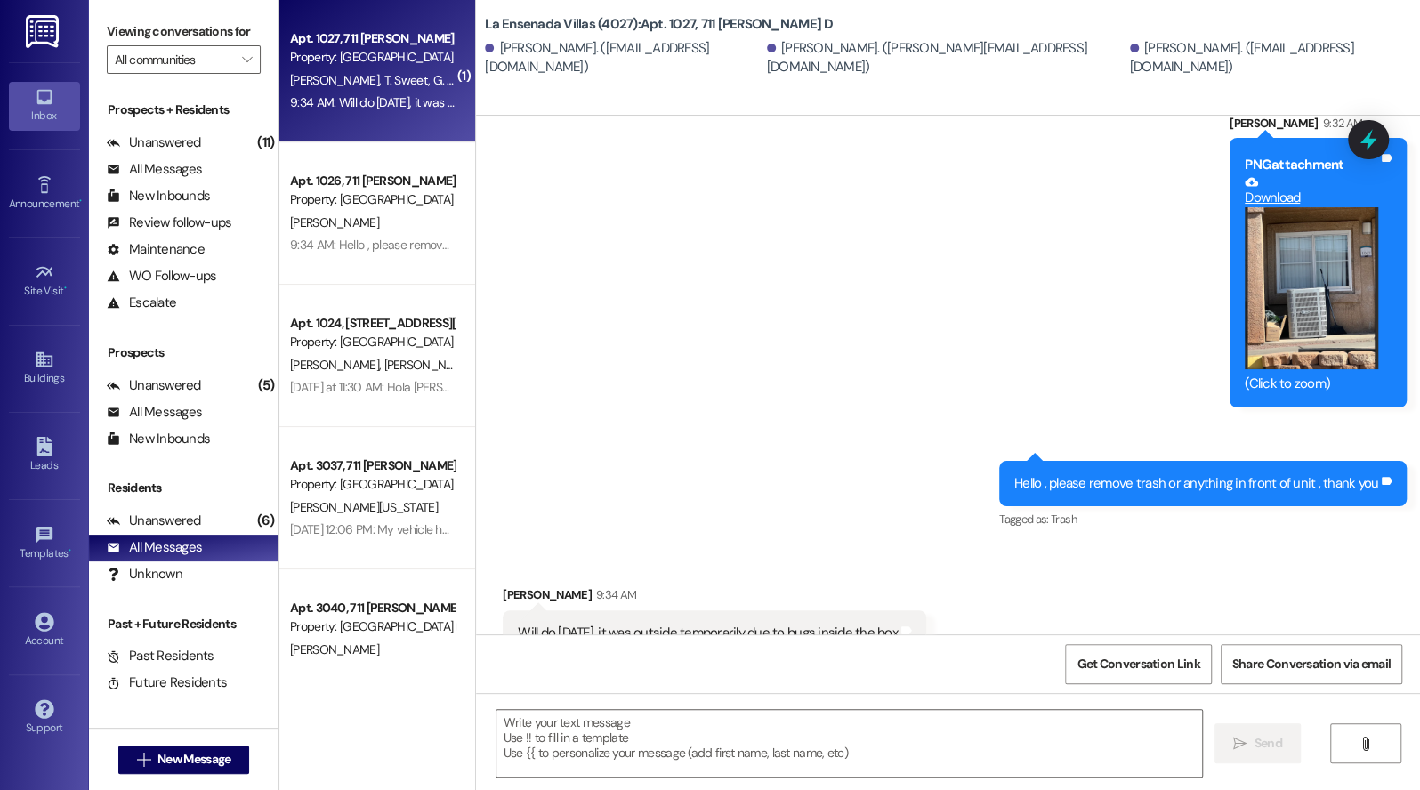
click at [400, 123] on div "Apt. 1027, 711 [PERSON_NAME] D Property: La Ensenada Villas (4027) J. Sweet T. …" at bounding box center [377, 71] width 196 height 142
